Goal: Check status: Check status

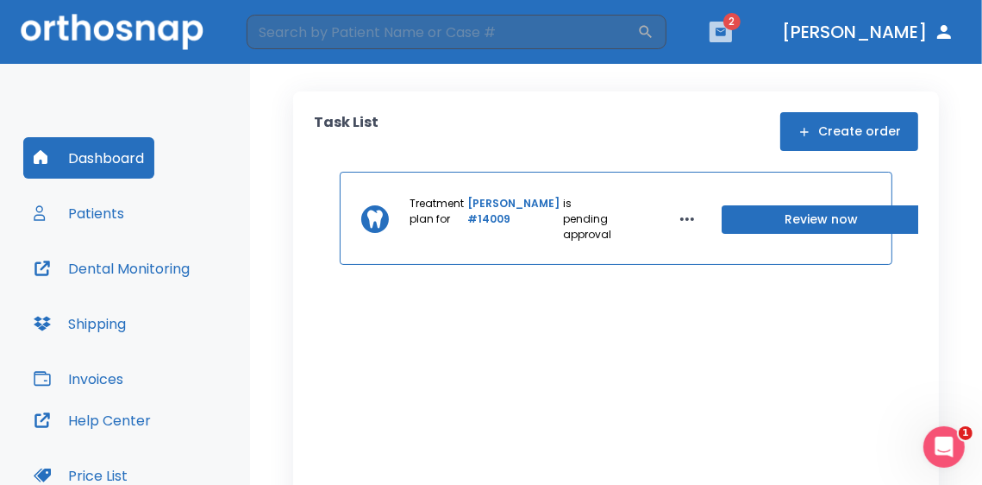
click at [732, 32] on button "button" at bounding box center [721, 32] width 22 height 21
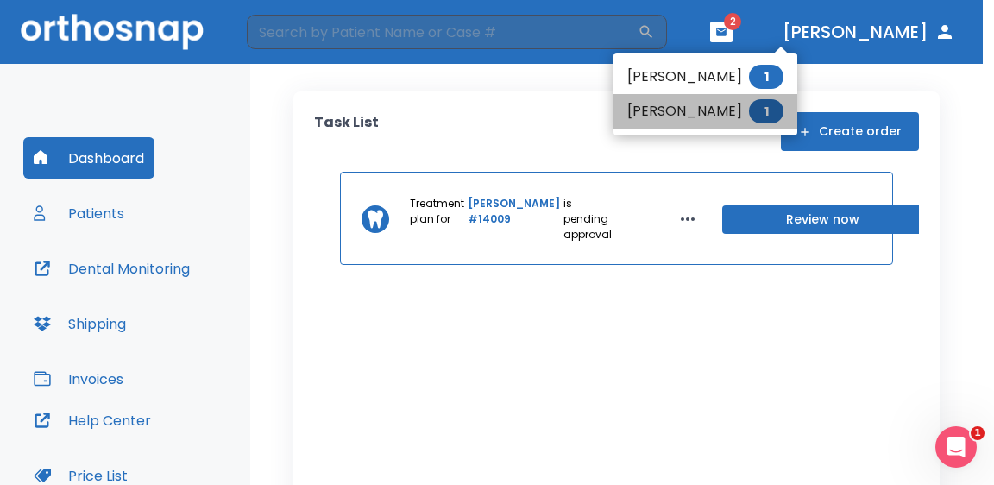
click at [722, 111] on li "[PERSON_NAME] 1" at bounding box center [705, 111] width 184 height 34
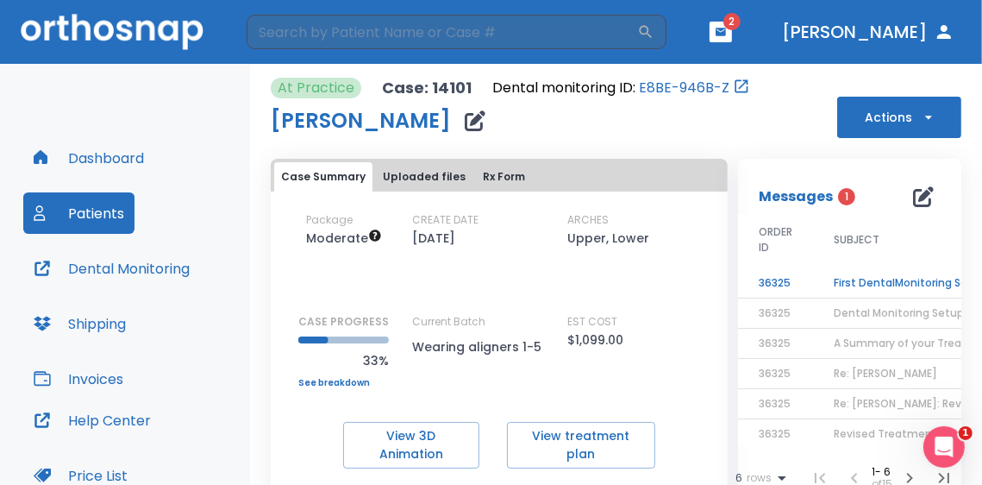
click at [855, 279] on td "First DentalMonitoring Scan Review!" at bounding box center [921, 283] width 216 height 30
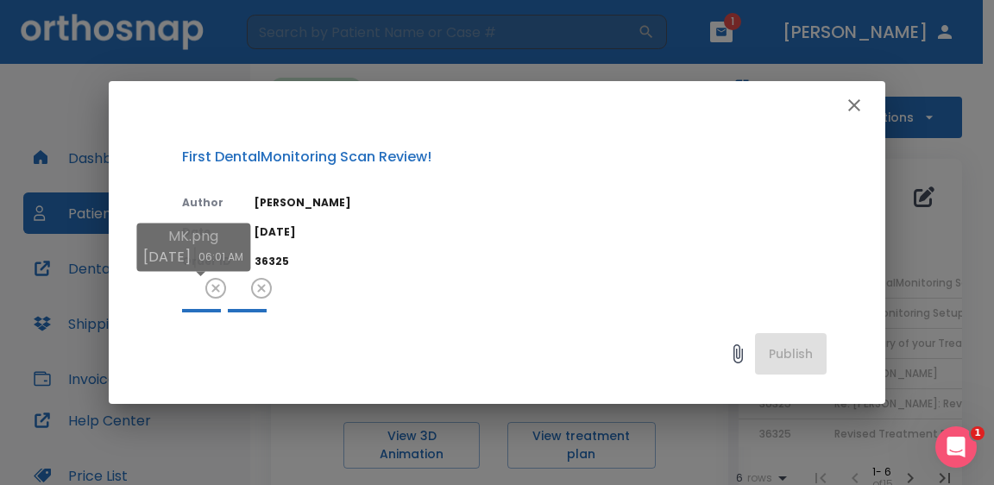
click at [199, 304] on div at bounding box center [201, 302] width 39 height 39
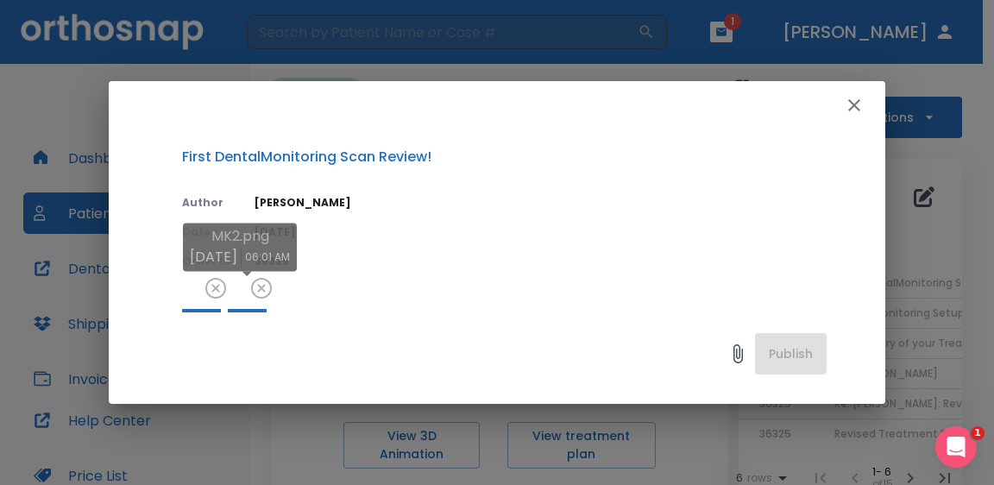
click at [246, 299] on div at bounding box center [247, 302] width 39 height 39
click at [241, 310] on span "PNG" at bounding box center [247, 315] width 39 height 13
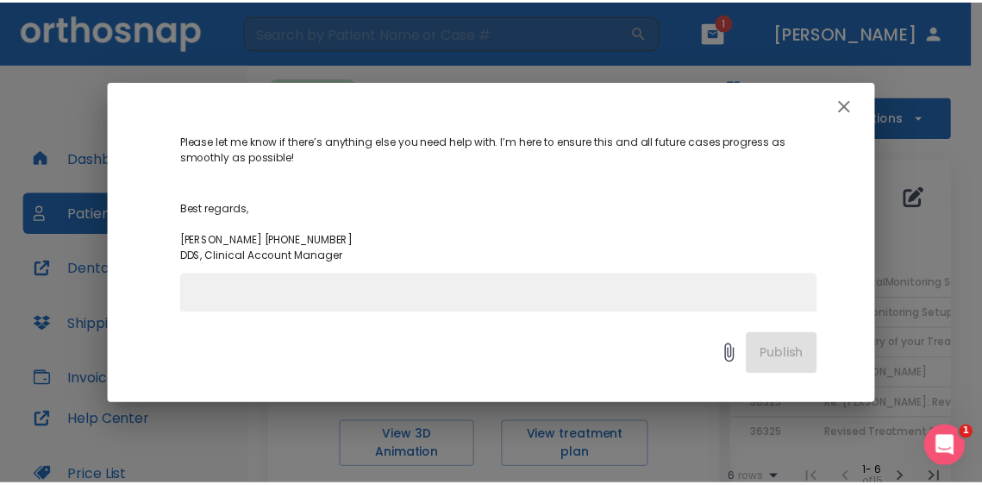
scroll to position [259, 0]
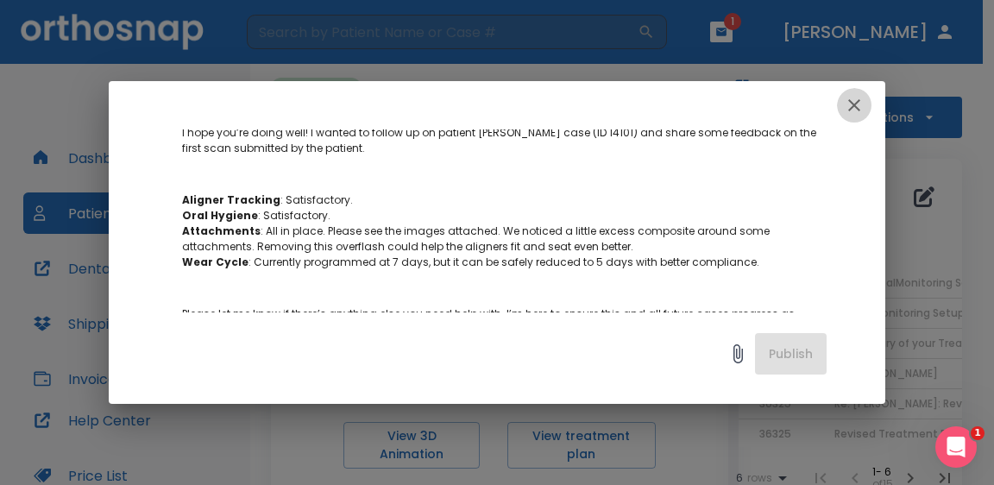
click at [858, 103] on icon "button" at bounding box center [853, 105] width 21 height 21
